Goal: Information Seeking & Learning: Learn about a topic

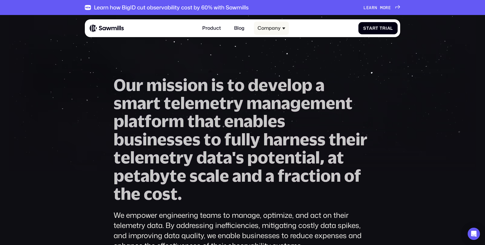
click at [282, 30] on icon at bounding box center [283, 28] width 3 height 3
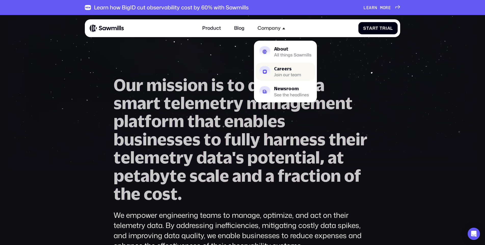
click at [279, 69] on div "Careers" at bounding box center [287, 69] width 27 height 4
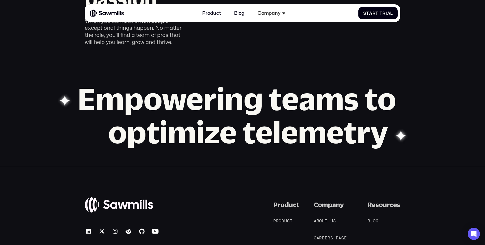
scroll to position [652, 0]
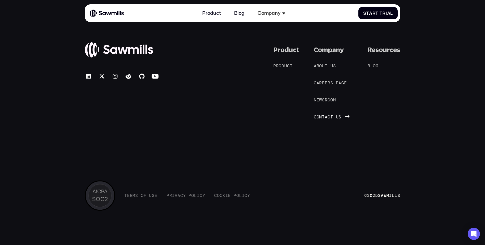
click at [334, 115] on span at bounding box center [334, 117] width 3 height 5
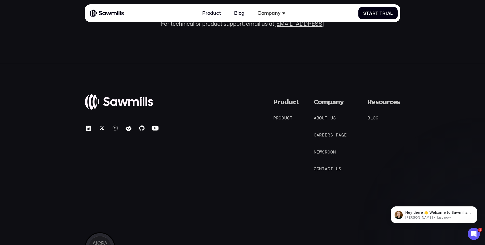
scroll to position [356, 0]
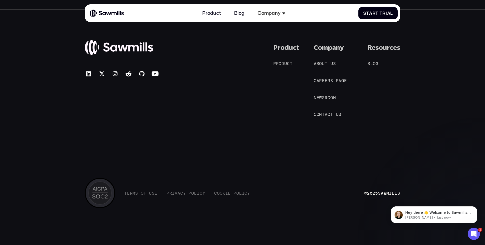
click at [96, 14] on img at bounding box center [107, 13] width 34 height 8
